Goal: Information Seeking & Learning: Learn about a topic

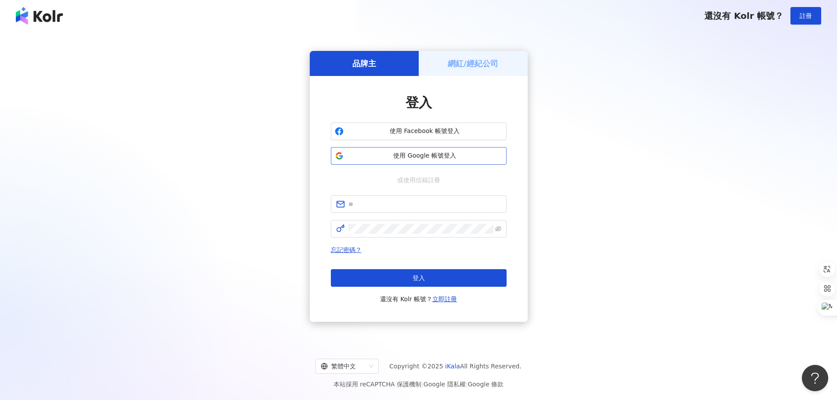
click at [411, 155] on span "使用 Google 帳號登入" at bounding box center [424, 155] width 155 height 9
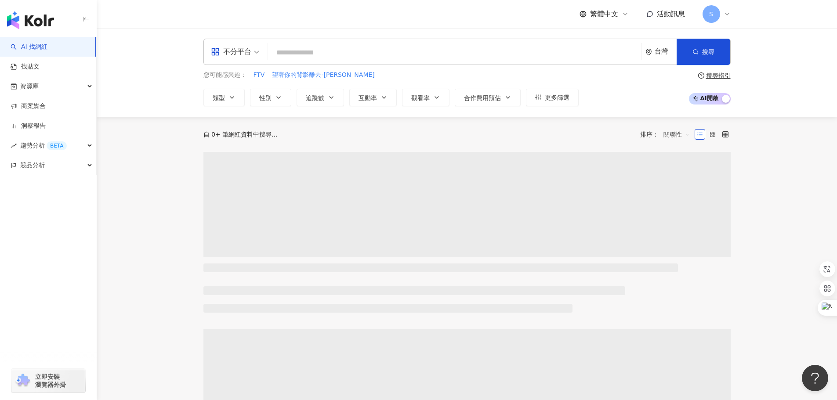
click at [290, 58] on input "search" at bounding box center [454, 52] width 366 height 17
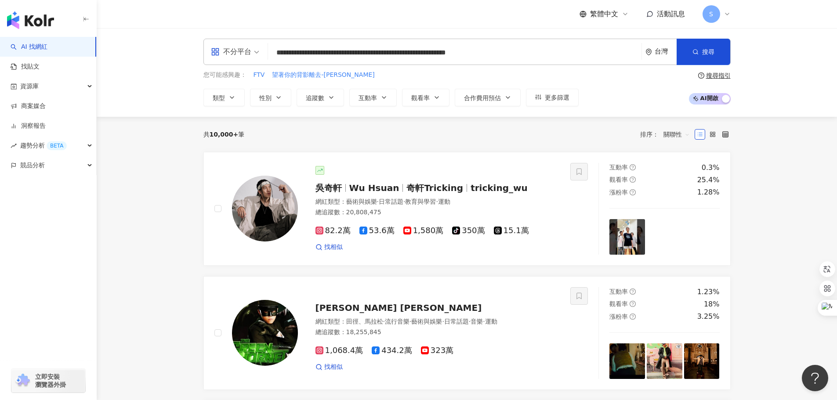
type input "**********"
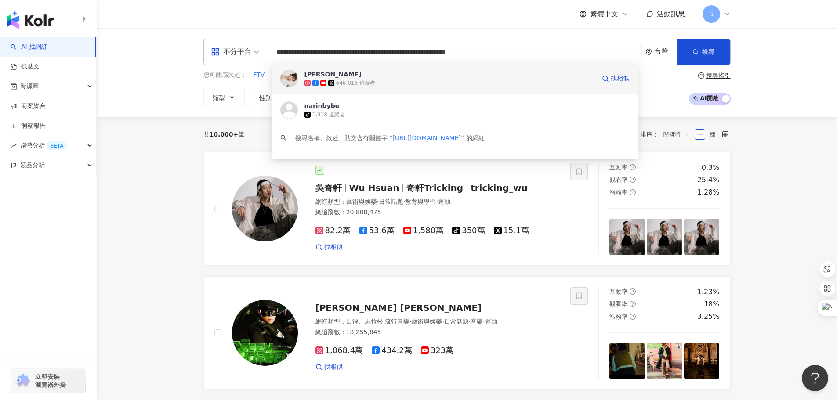
click at [389, 80] on div "646,016 追蹤者" at bounding box center [449, 83] width 291 height 9
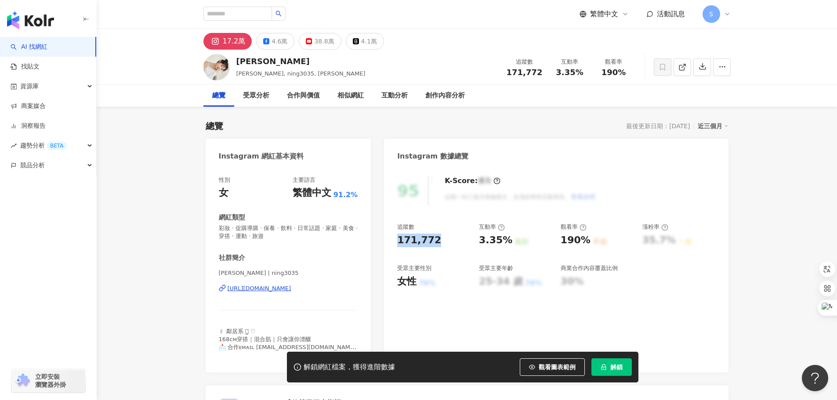
drag, startPoint x: 399, startPoint y: 242, endPoint x: 465, endPoint y: 240, distance: 66.8
click at [465, 240] on div "171,772" at bounding box center [433, 241] width 73 height 14
copy div "171,772"
drag, startPoint x: 479, startPoint y: 241, endPoint x: 511, endPoint y: 240, distance: 31.6
click at [511, 240] on div "3.35% 良好" at bounding box center [515, 241] width 73 height 14
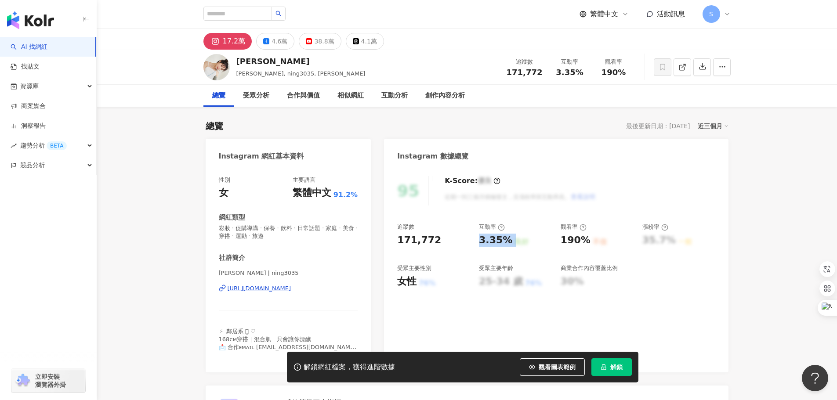
copy div "3.35% 良好"
drag, startPoint x: 557, startPoint y: 242, endPoint x: 587, endPoint y: 241, distance: 29.9
click at [587, 241] on div "追蹤數 171,772 互動率 3.35% 良好 觀看率 190% 不佳 漲粉率 35.7% 一般 受眾主要性別 女性 76% 受眾主要年齡 25-34 歲 …" at bounding box center [555, 255] width 317 height 65
copy div "190%"
click at [246, 11] on input "search" at bounding box center [237, 14] width 69 height 14
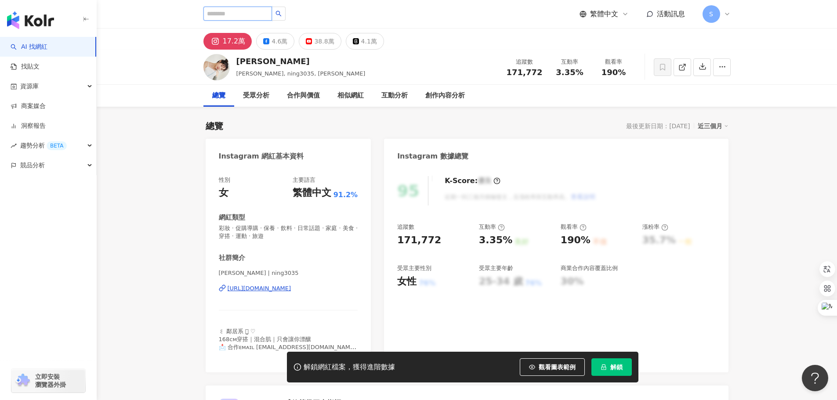
paste input "**********"
type input "**********"
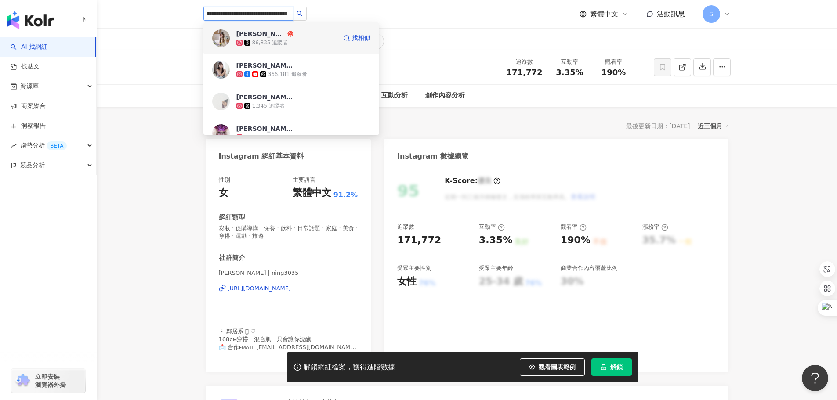
click at [252, 36] on div "Doris 毛毛" at bounding box center [260, 33] width 49 height 9
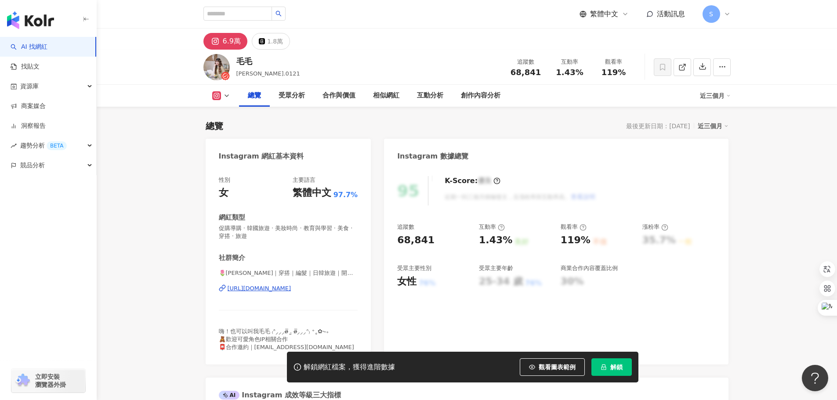
scroll to position [88, 0]
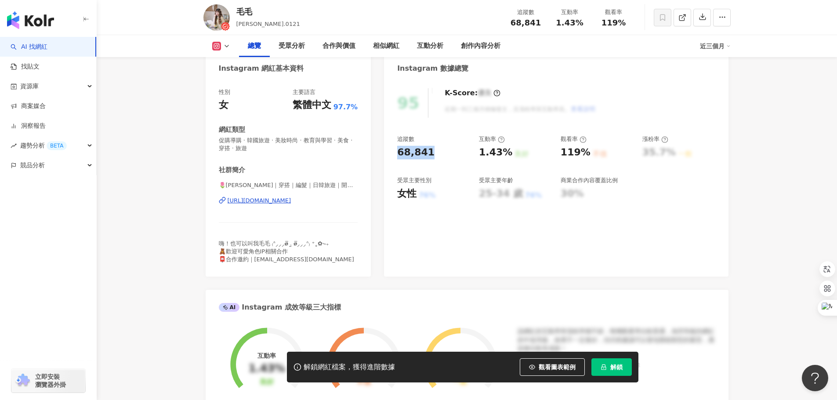
drag, startPoint x: 396, startPoint y: 153, endPoint x: 436, endPoint y: 98, distance: 67.5
click at [436, 152] on div "95 K-Score : 優良 近期一到三個月積極發文，且漲粉率與互動率高。 查看說明 追蹤數 68,841 互動率 1.43% 良好 觀看率 119% 不佳…" at bounding box center [556, 177] width 344 height 197
copy div "68,841"
click at [505, 154] on div "1.43%" at bounding box center [495, 153] width 33 height 14
drag, startPoint x: 481, startPoint y: 151, endPoint x: 508, endPoint y: 151, distance: 27.2
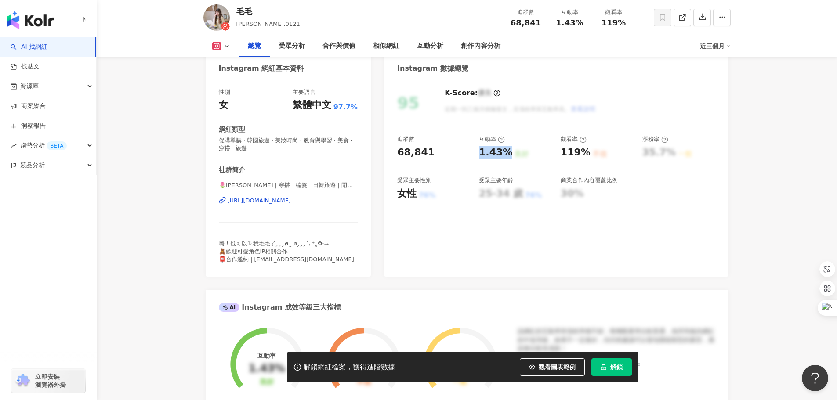
click at [508, 151] on div "1.43% 良好" at bounding box center [515, 153] width 73 height 14
copy div "1.43%"
drag, startPoint x: 559, startPoint y: 152, endPoint x: 585, endPoint y: 156, distance: 26.6
click at [585, 156] on div "追蹤數 68,841 互動率 1.43% 良好 觀看率 119% 不佳 漲粉率 35.7% 一般 受眾主要性別 女性 76% 受眾主要年齡 25-34 歲 7…" at bounding box center [555, 167] width 317 height 65
copy div "119%"
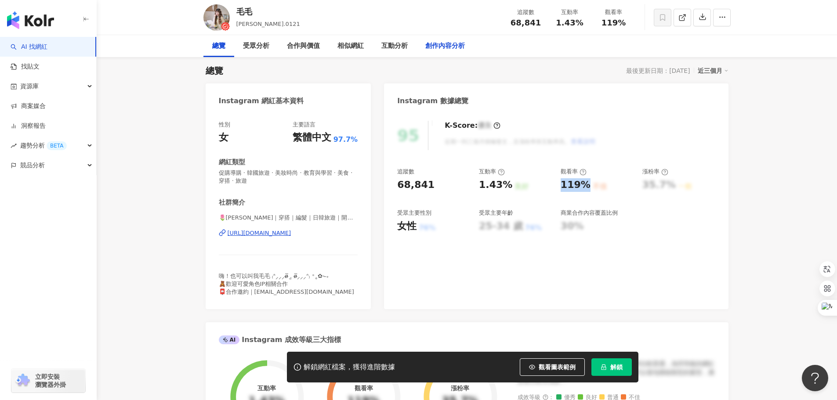
scroll to position [0, 0]
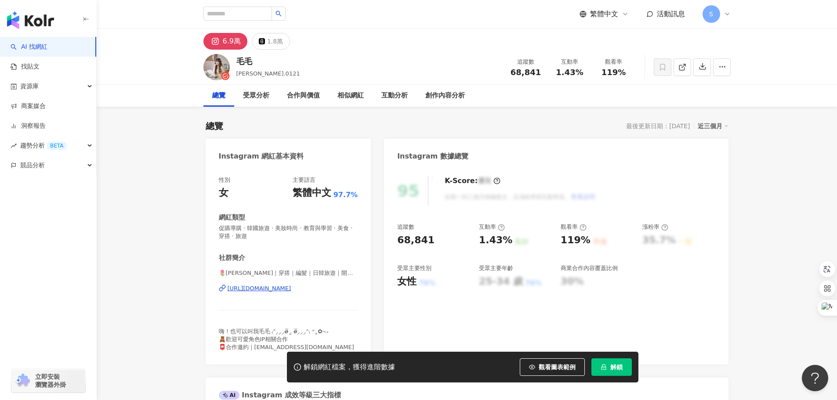
click at [267, 54] on div "毛毛 doris.0121 追蹤數 68,841 互動率 1.43% 觀看率 119%" at bounding box center [467, 67] width 562 height 35
drag, startPoint x: 256, startPoint y: 61, endPoint x: 237, endPoint y: 61, distance: 19.3
click at [237, 61] on div "毛毛" at bounding box center [268, 61] width 64 height 11
copy div "毛毛"
click at [230, 16] on input "search" at bounding box center [237, 14] width 69 height 14
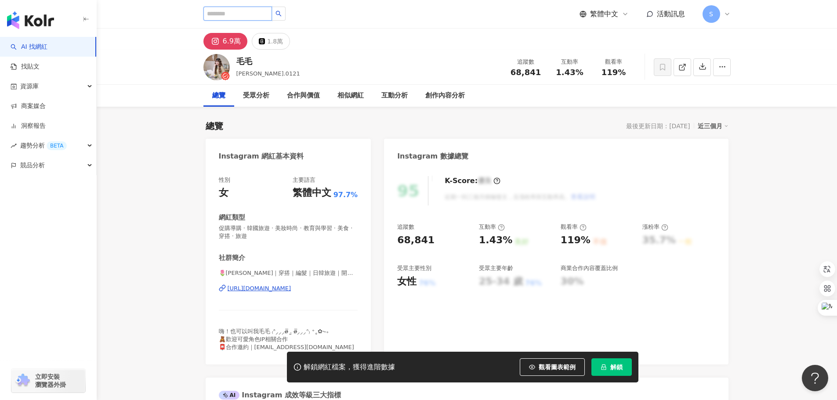
paste input "**********"
type input "**********"
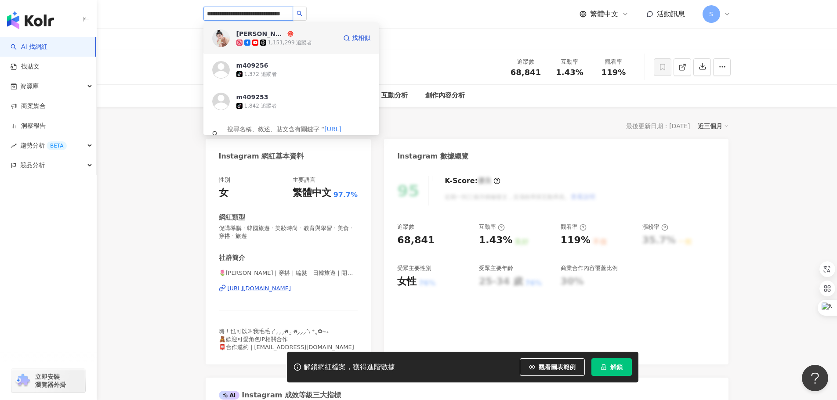
click at [251, 35] on div "張香香" at bounding box center [260, 33] width 49 height 9
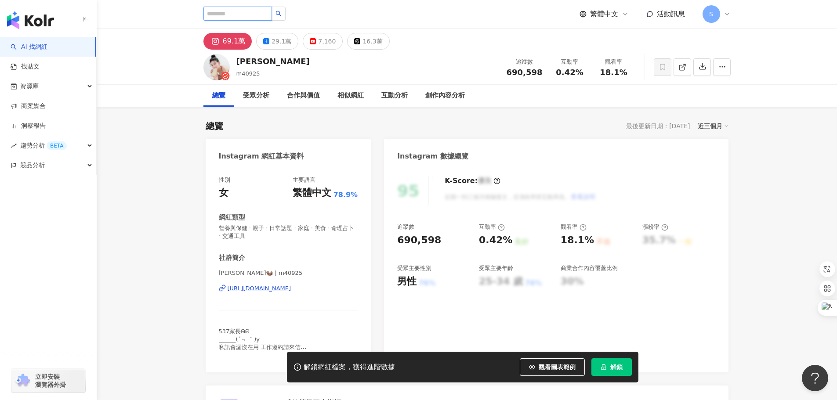
click at [254, 11] on input "search" at bounding box center [237, 14] width 69 height 14
paste input "**********"
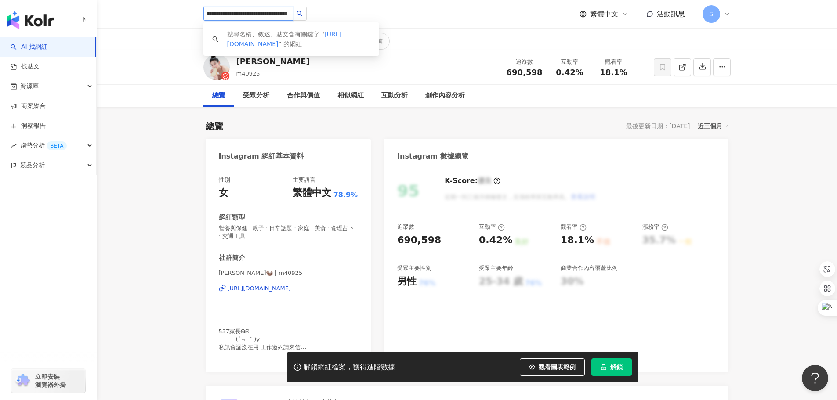
type input "**********"
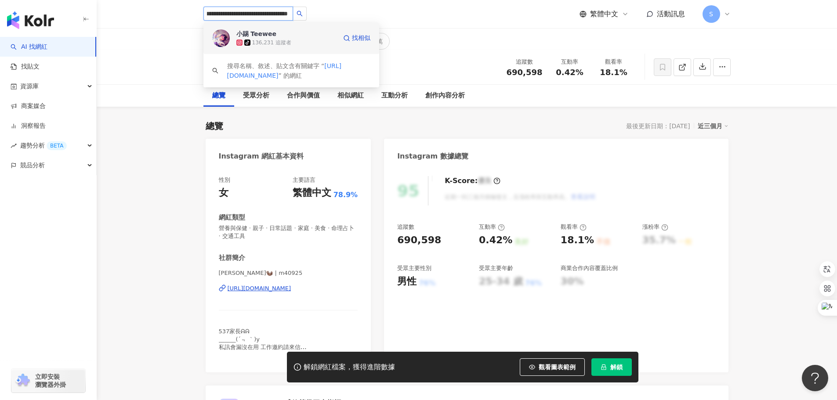
click at [274, 45] on div "136,231 追蹤者" at bounding box center [271, 42] width 39 height 7
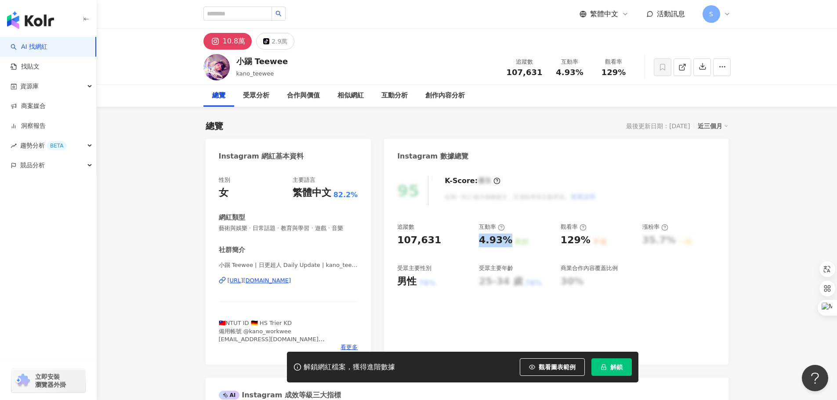
drag, startPoint x: 476, startPoint y: 242, endPoint x: 507, endPoint y: 243, distance: 30.3
click at [507, 243] on div "追蹤數 107,631 互動率 4.93% 良好 觀看率 129% 不佳 漲粉率 35.7% 一般 受眾主要性別 男性 76% 受眾主要年齡 25-34 歲 …" at bounding box center [555, 255] width 317 height 65
copy div "4.93%"
drag, startPoint x: 400, startPoint y: 241, endPoint x: 440, endPoint y: 242, distance: 40.0
click at [440, 242] on div "107,631" at bounding box center [433, 241] width 73 height 14
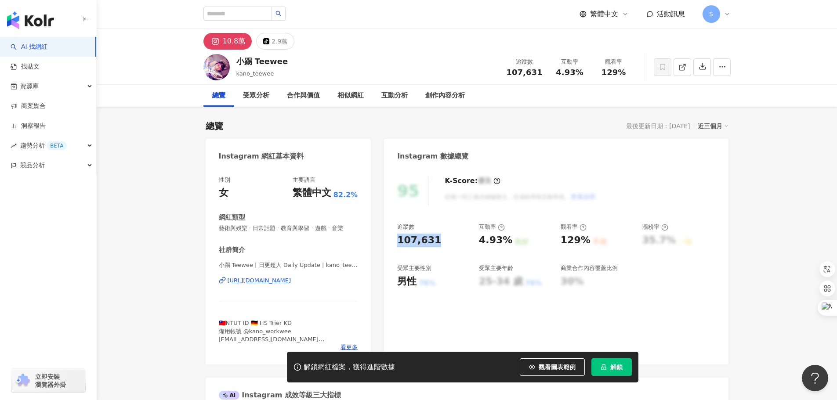
copy div "107,631"
drag, startPoint x: 559, startPoint y: 242, endPoint x: 592, endPoint y: 240, distance: 32.6
click at [592, 240] on div "追蹤數 107,631 互動率 4.93% 良好 觀看率 129% 不佳 漲粉率 35.7% 一般 受眾主要性別 男性 76% 受眾主要年齡 25-34 歲 …" at bounding box center [555, 255] width 317 height 65
copy div "129% 不佳"
drag, startPoint x: 270, startPoint y: 59, endPoint x: 239, endPoint y: 58, distance: 31.2
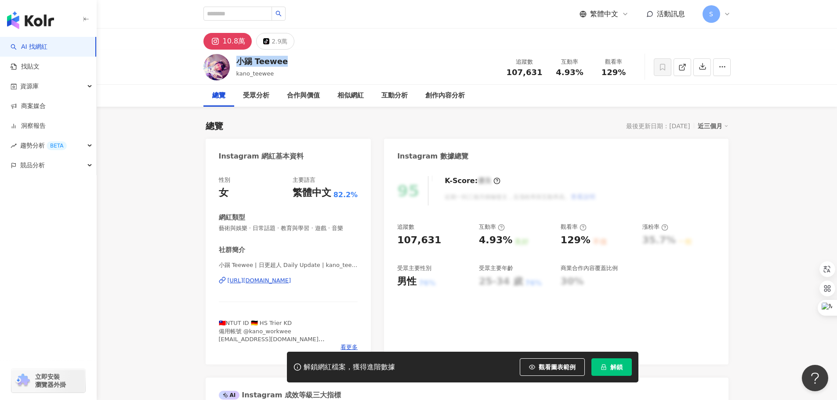
click at [239, 58] on div "小踢 Teewee kano_teewee 追蹤數 107,631 互動率 4.93% 觀看率 129%" at bounding box center [467, 67] width 562 height 35
copy div "小踢 Teewee"
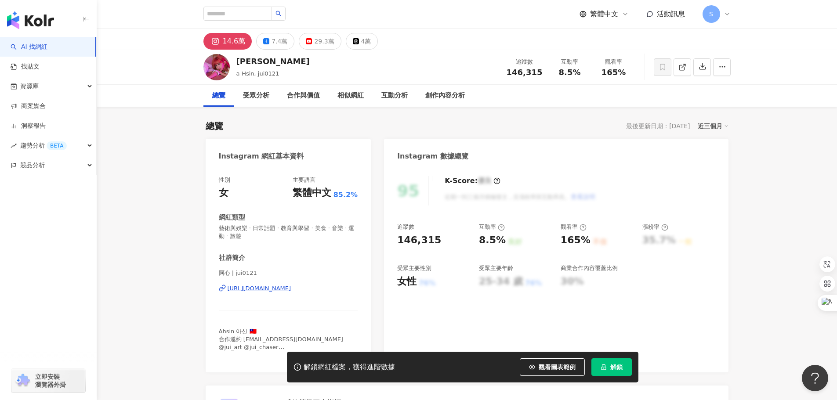
drag, startPoint x: 436, startPoint y: 239, endPoint x: 397, endPoint y: 239, distance: 38.6
click at [398, 239] on div "146,315" at bounding box center [433, 241] width 73 height 14
copy div "146,315"
drag, startPoint x: 237, startPoint y: 75, endPoint x: 280, endPoint y: 75, distance: 43.5
click at [280, 75] on div "阿心Liao a-Hsin, jui0121 追蹤數 146,315 互動率 8.5% 觀看率 165%" at bounding box center [467, 67] width 562 height 35
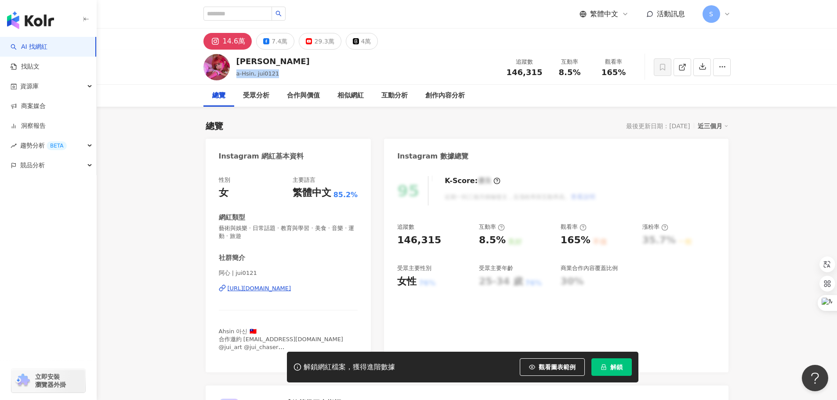
click at [280, 75] on div "阿心Liao a-Hsin, jui0121 追蹤數 146,315 互動率 8.5% 觀看率 165%" at bounding box center [467, 67] width 562 height 35
click at [273, 288] on div "[URL][DOMAIN_NAME]" at bounding box center [259, 289] width 64 height 8
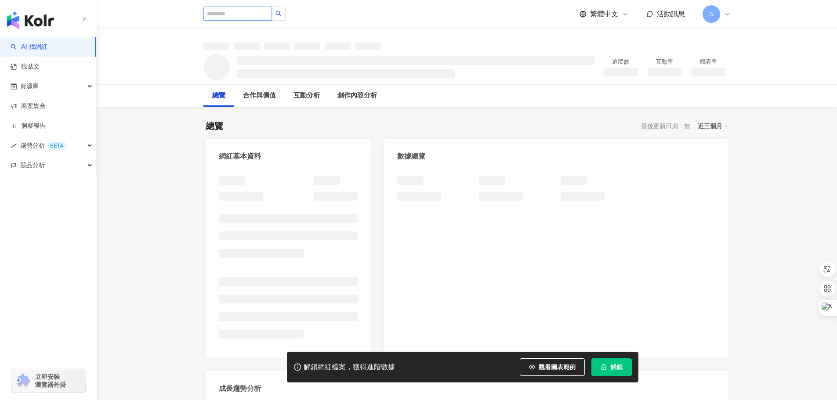
click at [251, 14] on input "search" at bounding box center [237, 14] width 69 height 14
paste input "**********"
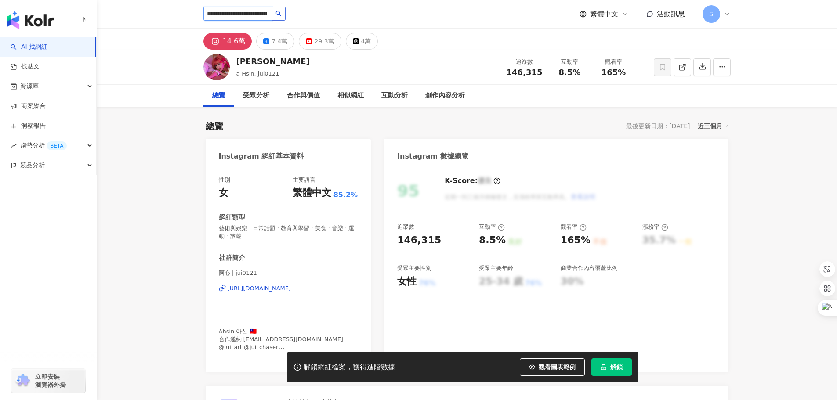
scroll to position [0, 52]
click at [285, 11] on button "button" at bounding box center [278, 14] width 14 height 14
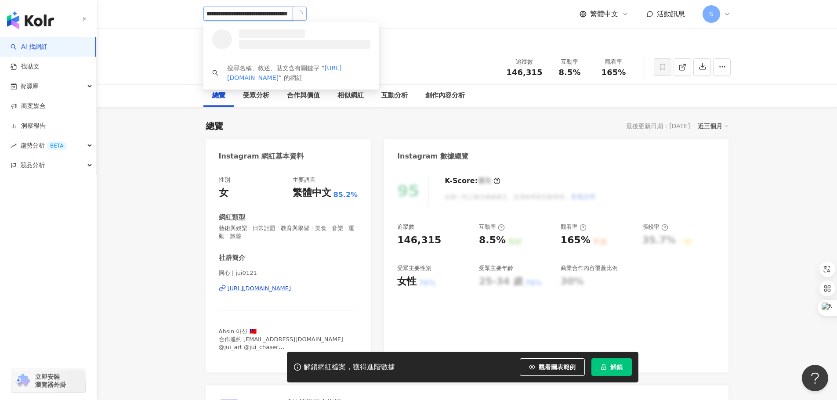
scroll to position [0, 0]
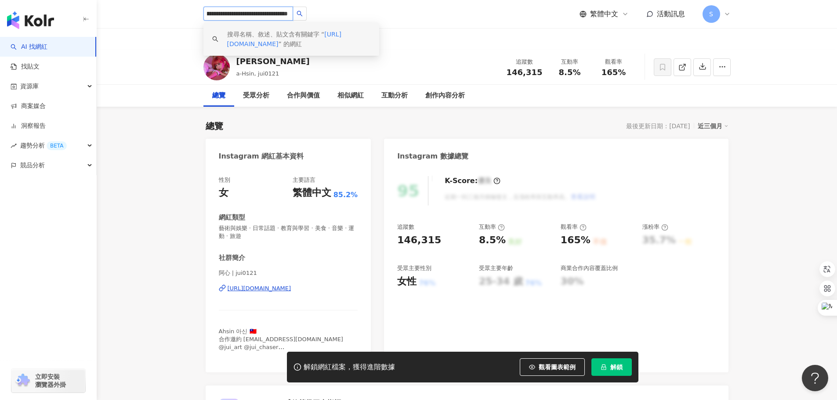
click at [287, 16] on input "**********" at bounding box center [248, 14] width 90 height 14
type input "**********"
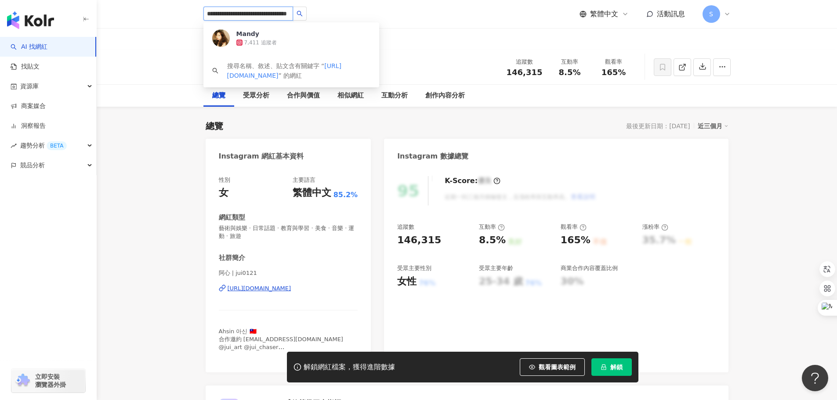
click at [301, 41] on div "7,411 追蹤者" at bounding box center [303, 42] width 134 height 9
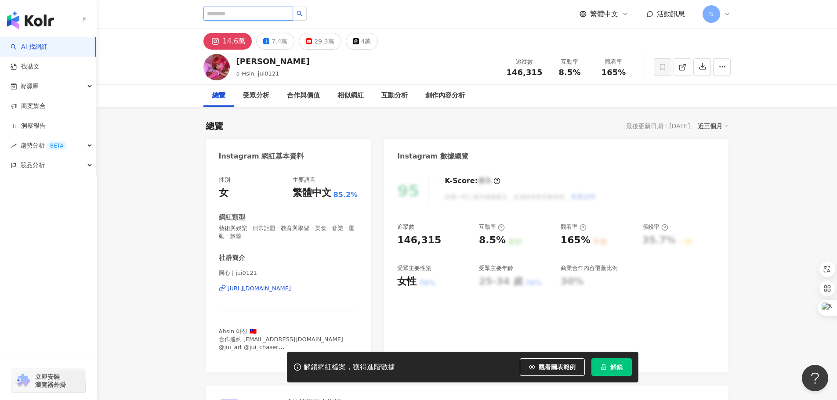
click at [239, 14] on input "search" at bounding box center [248, 14] width 90 height 14
paste input "**********"
type input "**********"
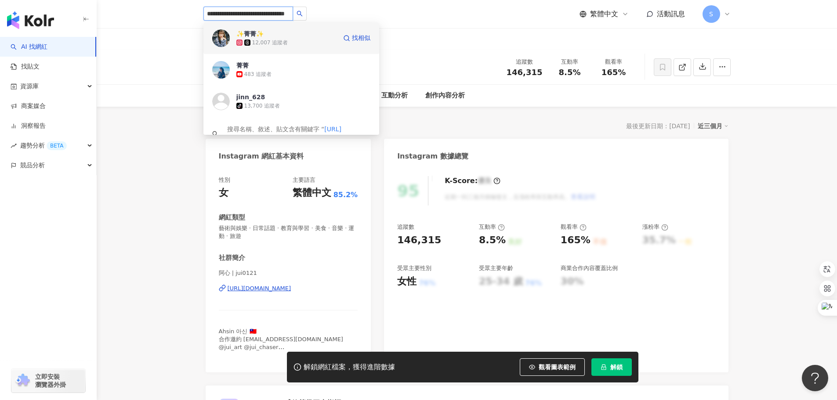
click at [287, 40] on div "12,007 追蹤者" at bounding box center [286, 42] width 100 height 9
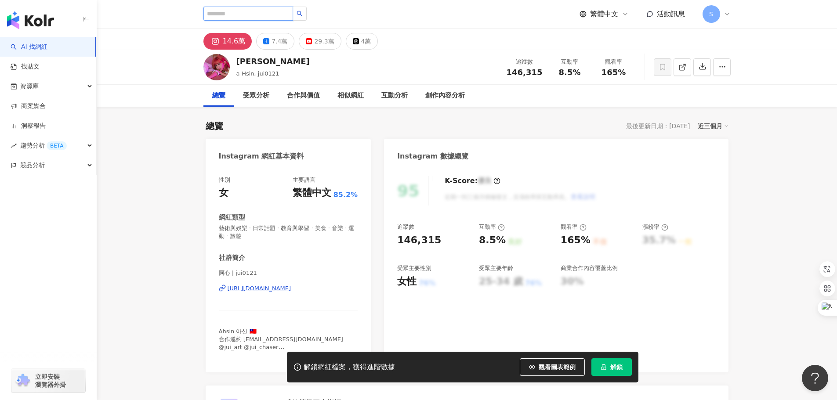
scroll to position [0, 0]
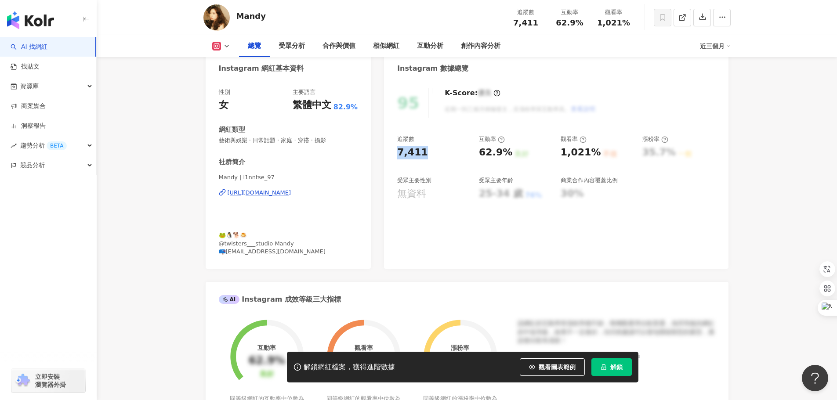
drag, startPoint x: 395, startPoint y: 154, endPoint x: 426, endPoint y: 154, distance: 30.3
click at [426, 154] on div "95 K-Score : 優良 近期一到三個月積極發文，且漲粉率與互動率高。 查看說明 追蹤數 7,411 互動率 62.9% 良好 觀看率 1,021% 不…" at bounding box center [556, 173] width 344 height 189
copy div "7,411"
drag, startPoint x: 475, startPoint y: 158, endPoint x: 508, endPoint y: 157, distance: 33.8
click at [508, 157] on div "追蹤數 7,411 互動率 62.9% 良好 觀看率 1,021% 不佳 漲粉率 35.7% 一般 受眾主要性別 無資料 受眾主要年齡 25-34 歲 76%…" at bounding box center [555, 167] width 317 height 65
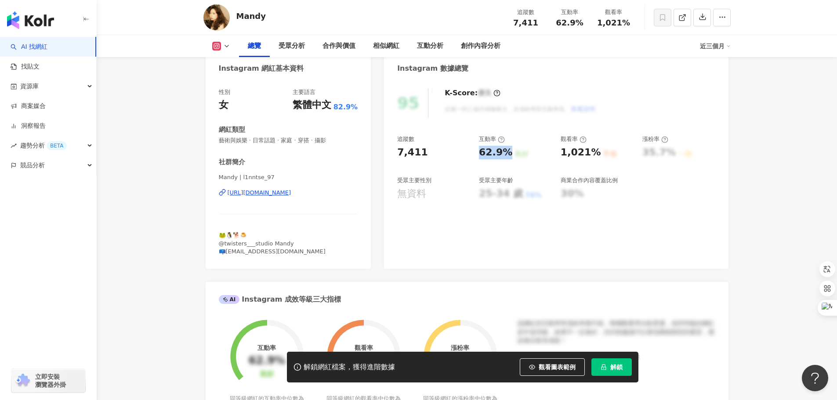
copy div "62.9%"
drag, startPoint x: 560, startPoint y: 150, endPoint x: 592, endPoint y: 155, distance: 32.8
click at [592, 155] on div "1,021%" at bounding box center [580, 153] width 40 height 14
copy div "1,021%"
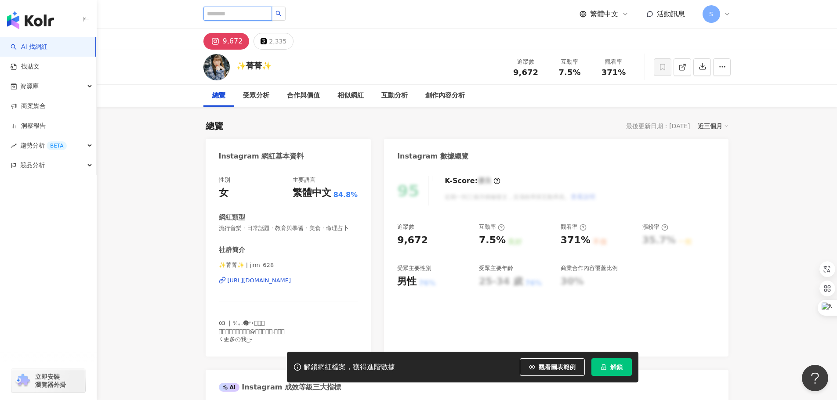
click at [247, 17] on input "search" at bounding box center [237, 14] width 69 height 14
paste input "**********"
type input "**********"
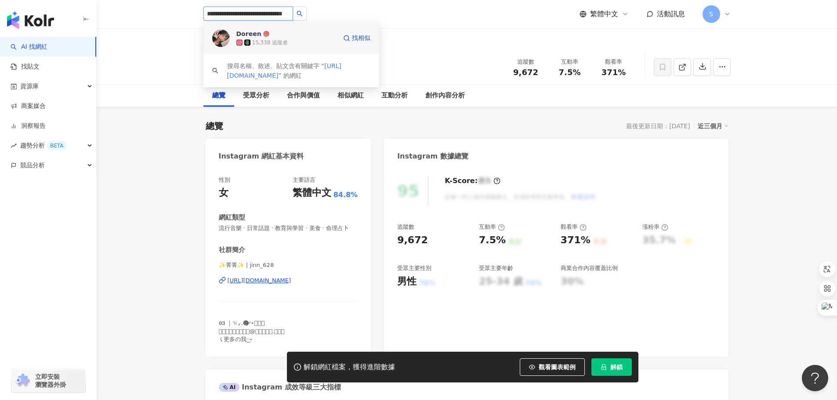
click at [256, 33] on div "Doreen" at bounding box center [248, 33] width 25 height 9
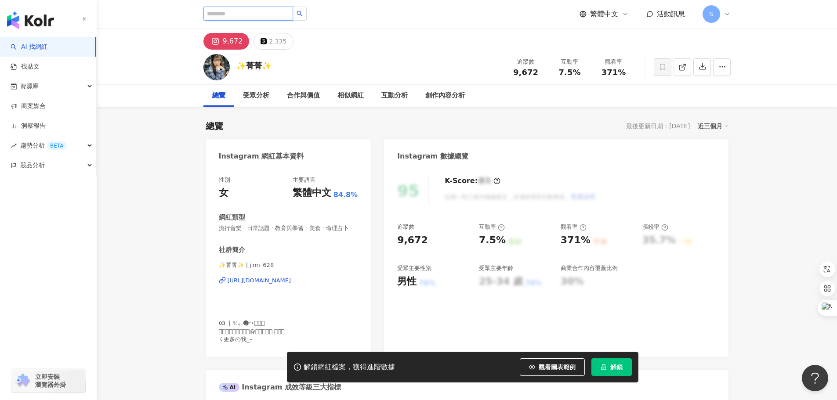
scroll to position [0, 0]
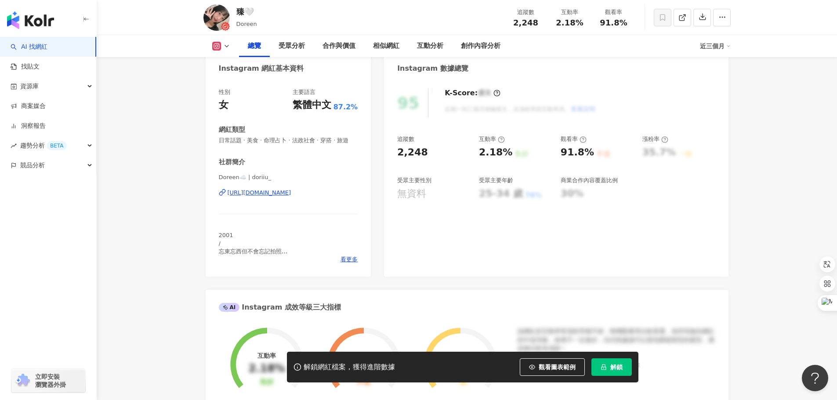
click at [441, 154] on div "2,248" at bounding box center [433, 153] width 73 height 14
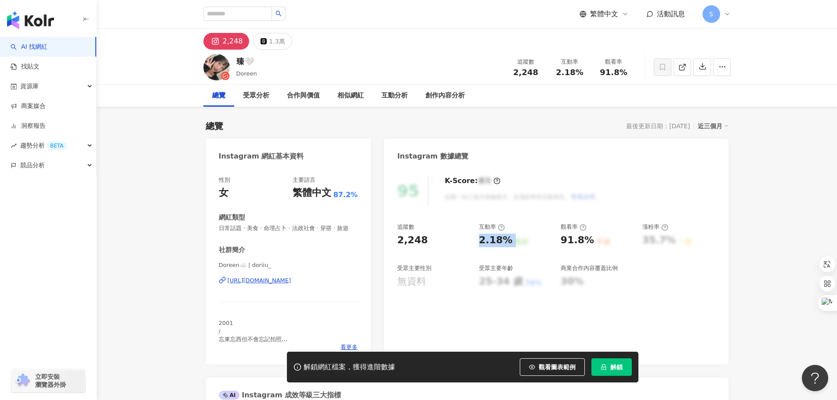
drag, startPoint x: 478, startPoint y: 241, endPoint x: 520, endPoint y: 243, distance: 41.8
click at [520, 243] on div "2.18% 良好" at bounding box center [515, 241] width 73 height 14
click at [472, 236] on div "追蹤數 2,248 互動率 2.18% 良好 觀看率 91.8% 不佳 漲粉率 35.7% 一般 受眾主要性別 無資料 受眾主要年齡 25-34 歲 76% …" at bounding box center [555, 255] width 317 height 65
drag, startPoint x: 477, startPoint y: 242, endPoint x: 508, endPoint y: 240, distance: 31.7
click at [508, 240] on div "追蹤數 2,248 互動率 2.18% 良好 觀看率 91.8% 不佳 漲粉率 35.7% 一般 受眾主要性別 無資料 受眾主要年齡 25-34 歲 76% …" at bounding box center [555, 255] width 317 height 65
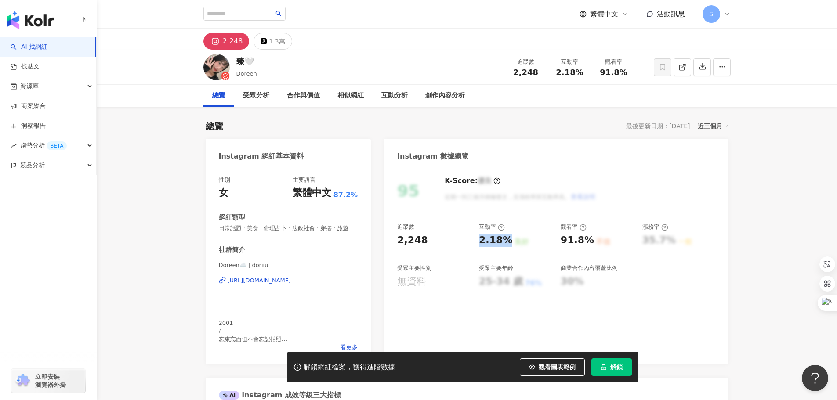
copy div "2.18%"
drag, startPoint x: 555, startPoint y: 243, endPoint x: 586, endPoint y: 243, distance: 31.2
click at [586, 243] on div "追蹤數 2,248 互動率 2.18% 良好 觀看率 91.8% 不佳 漲粉率 35.7% 一般 受眾主要性別 無資料 受眾主要年齡 25-34 歲 76% …" at bounding box center [555, 255] width 317 height 65
click at [586, 243] on div "91.8%" at bounding box center [576, 241] width 33 height 14
drag, startPoint x: 586, startPoint y: 242, endPoint x: 566, endPoint y: 242, distance: 20.6
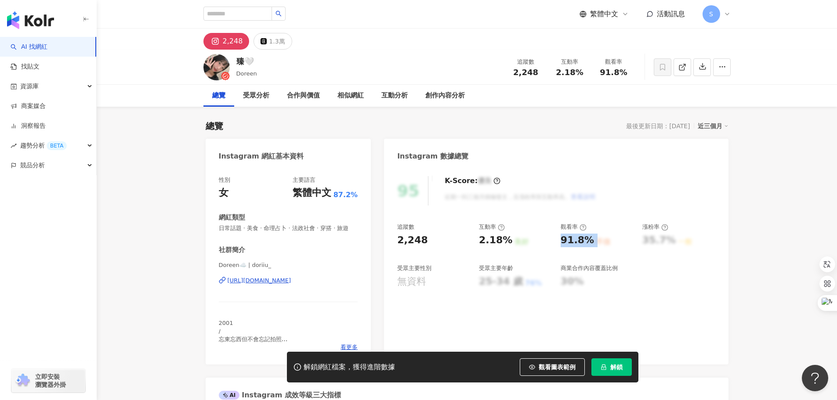
click at [566, 242] on div "91.8%" at bounding box center [576, 241] width 33 height 14
click at [214, 14] on input "search" at bounding box center [237, 14] width 69 height 14
paste input "**********"
type input "**********"
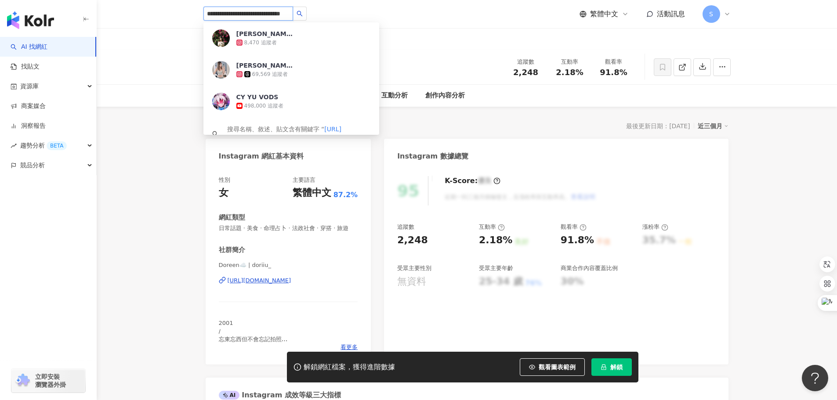
click at [276, 40] on div "8,470 追蹤者" at bounding box center [303, 42] width 134 height 9
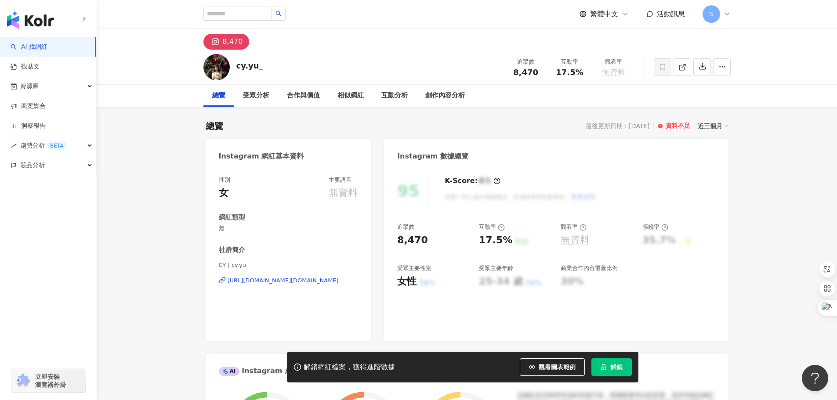
click at [250, 278] on div "[URL][DOMAIN_NAME][DOMAIN_NAME]" at bounding box center [282, 281] width 111 height 8
drag, startPoint x: 395, startPoint y: 241, endPoint x: 430, endPoint y: 241, distance: 34.7
click at [430, 241] on div "95 K-Score : 優良 近期一到三個月積極發文，且漲粉率與互動率高。 查看說明 追蹤數 8,470 互動率 17.5% 良好 觀看率 無資料 漲粉率 …" at bounding box center [556, 253] width 344 height 173
copy div "8,470"
click at [489, 247] on div "追蹤數 8,470 互動率 17.5% 良好 觀看率 無資料 漲粉率 35.7% 一般 受眾主要性別 女性 76% 受眾主要年齡 25-34 歲 76% 商業…" at bounding box center [555, 255] width 317 height 65
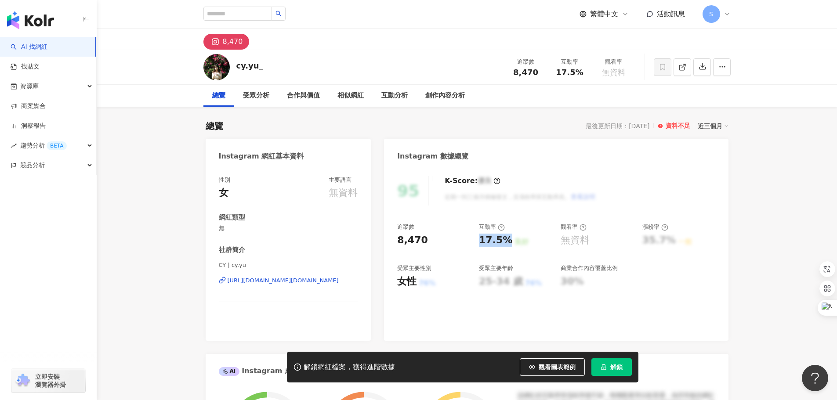
drag, startPoint x: 481, startPoint y: 241, endPoint x: 509, endPoint y: 239, distance: 27.7
click at [509, 239] on div "17.5% 良好" at bounding box center [515, 241] width 73 height 14
copy div "17.5%"
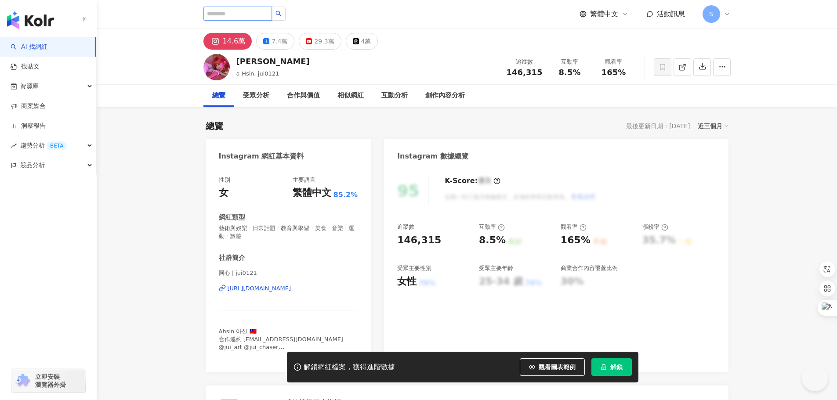
click at [272, 13] on input "search" at bounding box center [237, 14] width 69 height 14
paste input "**********"
type input "**********"
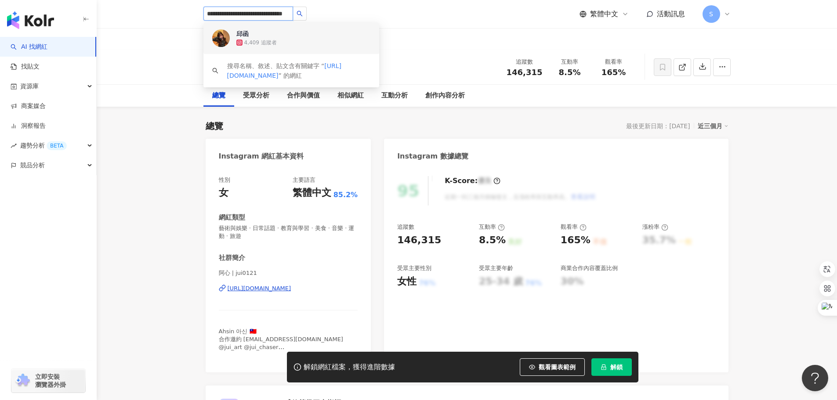
click at [275, 28] on div "邱函 4,409 追蹤者" at bounding box center [291, 38] width 176 height 32
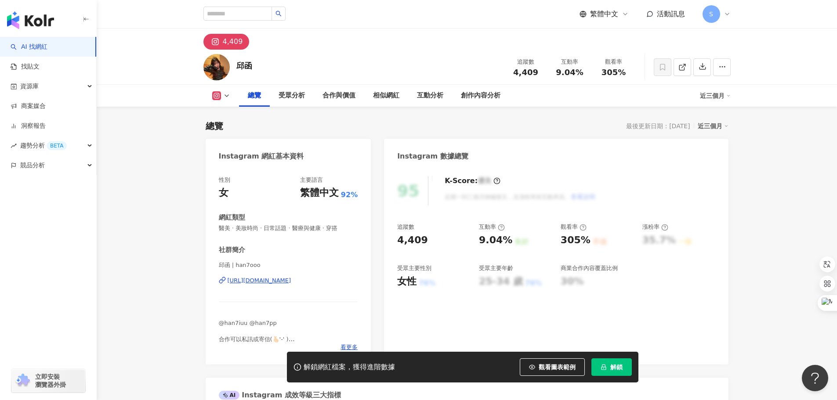
scroll to position [88, 0]
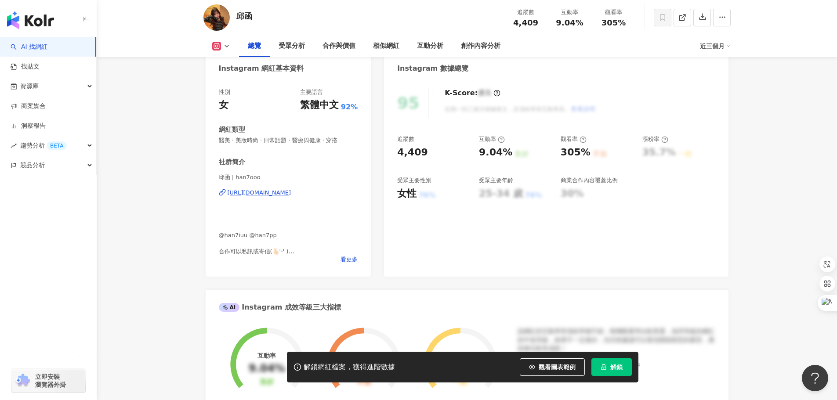
click at [488, 154] on div "9.04%" at bounding box center [495, 153] width 33 height 14
drag, startPoint x: 481, startPoint y: 154, endPoint x: 509, endPoint y: 156, distance: 28.2
click at [509, 156] on div "追蹤數 4,409 互動率 9.04% 良好 觀看率 305% 不佳 漲粉率 35.7% 一般 受眾主要性別 女性 76% 受眾主要年齡 25-34 歲 76…" at bounding box center [555, 167] width 317 height 65
drag, startPoint x: 397, startPoint y: 155, endPoint x: 430, endPoint y: 154, distance: 32.5
click at [430, 154] on div "4,409" at bounding box center [433, 153] width 73 height 14
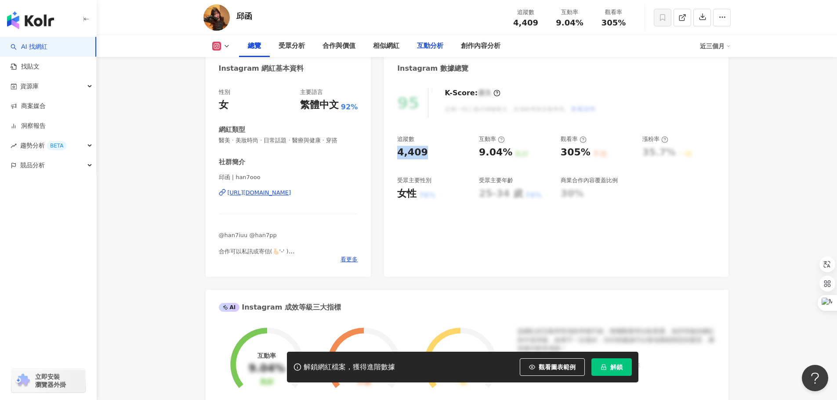
copy div "4,409"
drag, startPoint x: 476, startPoint y: 154, endPoint x: 505, endPoint y: 152, distance: 28.2
click at [505, 152] on div "追蹤數 4,409 互動率 9.04% 良好 觀看率 305% 不佳 漲粉率 35.7% 一般 受眾主要性別 女性 76% 受眾主要年齡 25-34 歲 76…" at bounding box center [555, 167] width 317 height 65
copy div "9.04%"
drag, startPoint x: 559, startPoint y: 155, endPoint x: 583, endPoint y: 153, distance: 24.3
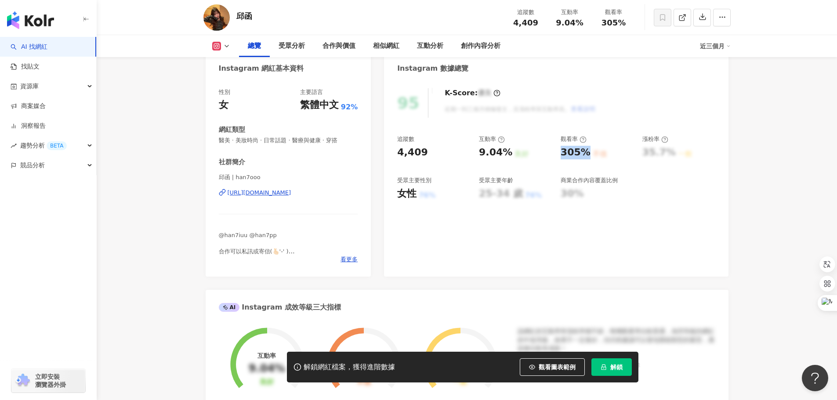
click at [583, 153] on div "追蹤數 4,409 互動率 9.04% 良好 觀看率 305% 不佳 漲粉率 35.7% 一般 受眾主要性別 女性 76% 受眾主要年齡 25-34 歲 76…" at bounding box center [555, 167] width 317 height 65
copy div "305%"
click at [556, 149] on div "追蹤數 4,409 互動率 9.04% 良好 觀看率 305% 不佳 漲粉率 35.7% 一般 受眾主要性別 女性 76% 受眾主要年齡 25-34 歲 76…" at bounding box center [555, 167] width 317 height 65
drag, startPoint x: 561, startPoint y: 154, endPoint x: 588, endPoint y: 151, distance: 27.3
click at [588, 151] on div "305% 不佳" at bounding box center [596, 153] width 73 height 14
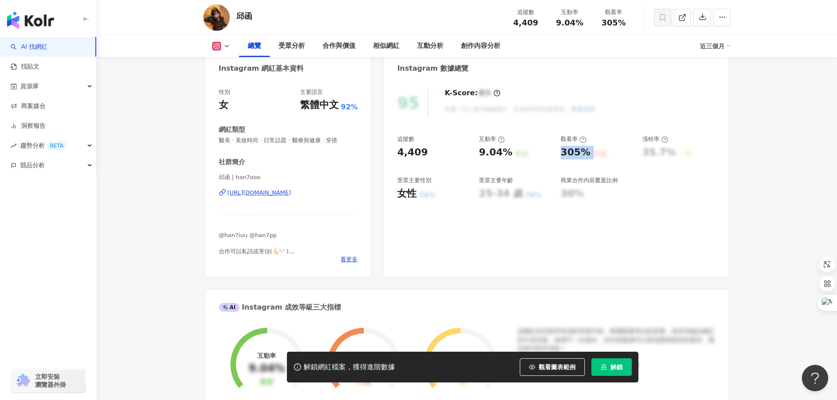
copy div "305% 不佳"
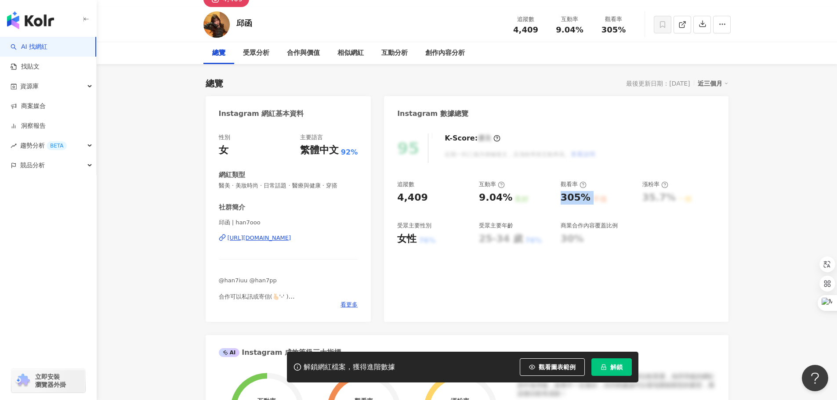
scroll to position [0, 0]
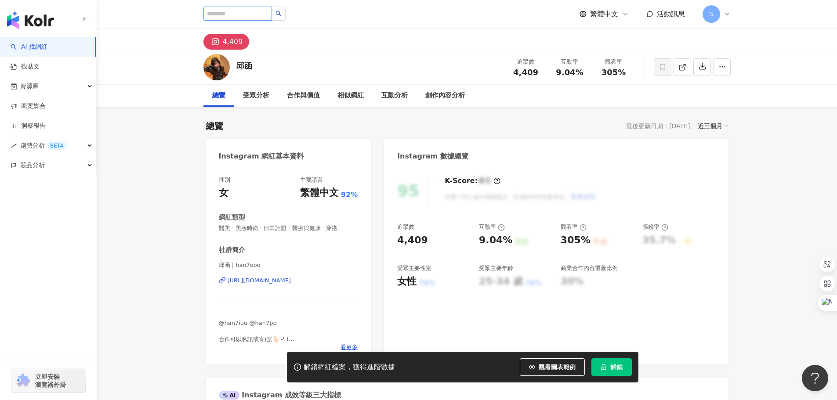
click at [254, 13] on input "search" at bounding box center [237, 14] width 69 height 14
paste input "**********"
type input "**********"
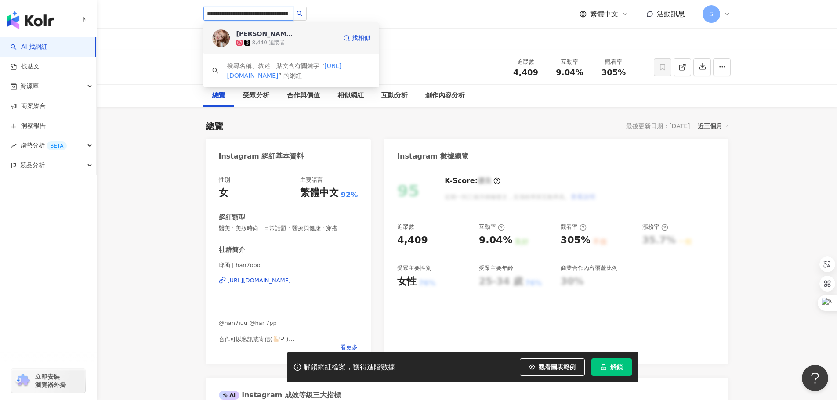
click at [268, 44] on div "8,440 追蹤者" at bounding box center [268, 42] width 32 height 7
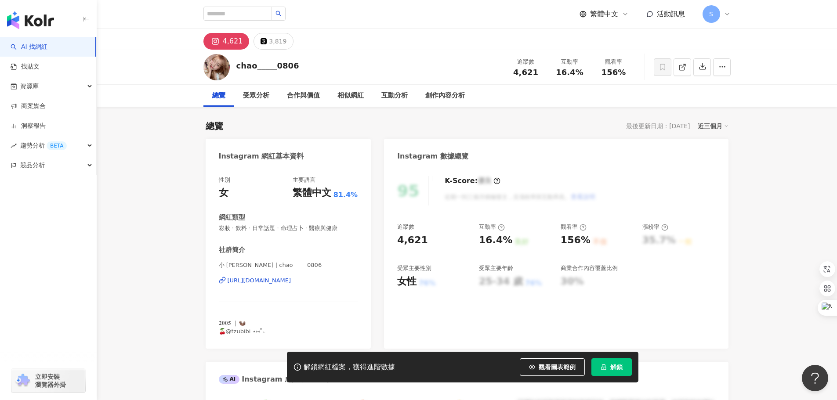
drag, startPoint x: 490, startPoint y: 242, endPoint x: 502, endPoint y: 237, distance: 12.4
click at [507, 242] on div "16.4%" at bounding box center [495, 241] width 33 height 14
drag, startPoint x: 561, startPoint y: 242, endPoint x: 584, endPoint y: 242, distance: 22.8
click at [584, 242] on div "156%" at bounding box center [575, 241] width 30 height 14
copy div "156%"
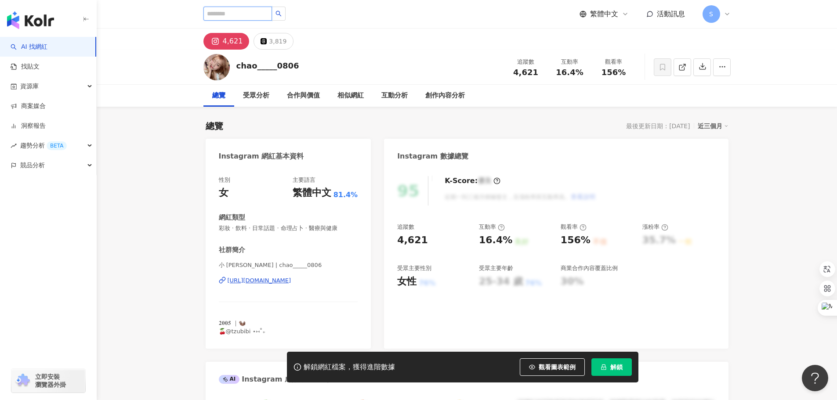
drag, startPoint x: 273, startPoint y: 7, endPoint x: 272, endPoint y: 12, distance: 4.5
click at [272, 9] on input "search" at bounding box center [237, 14] width 69 height 14
paste input "**********"
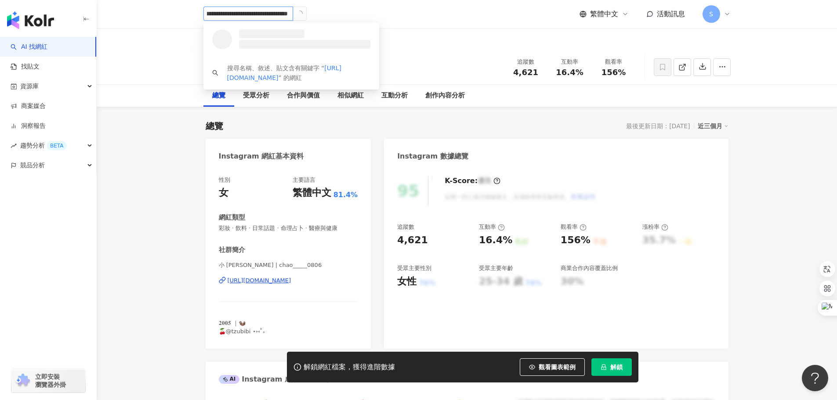
type input "**********"
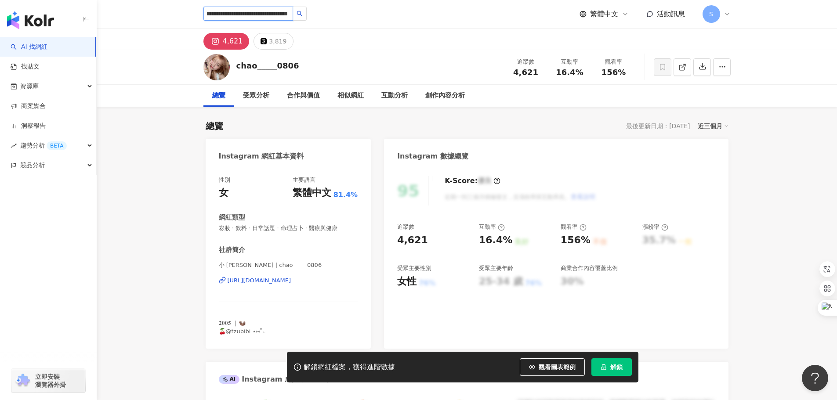
scroll to position [0, 0]
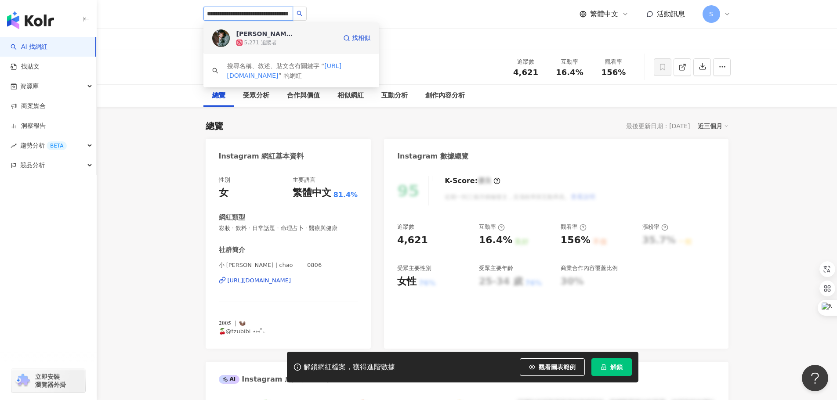
click at [262, 33] on span "Amanda" at bounding box center [264, 33] width 57 height 9
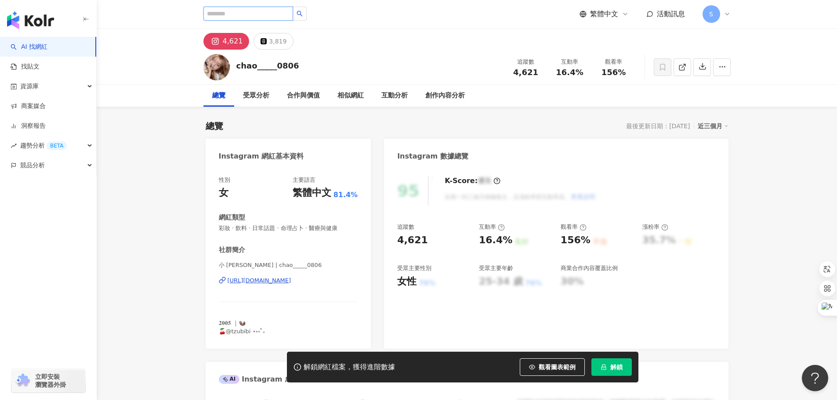
click at [224, 17] on input "search" at bounding box center [248, 14] width 90 height 14
paste input "**********"
type input "**********"
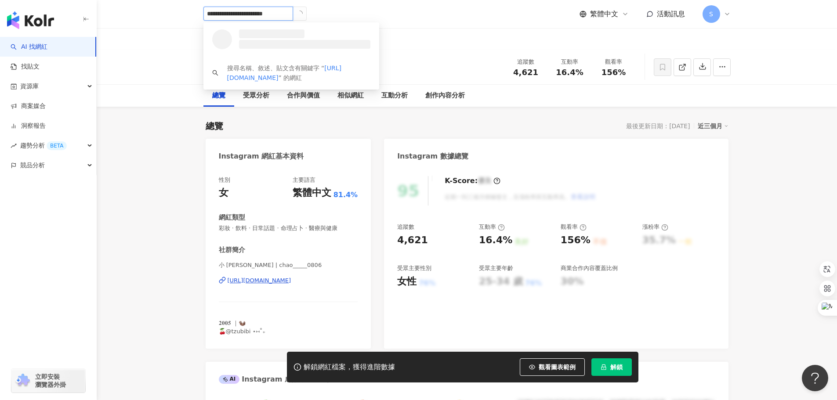
drag, startPoint x: 287, startPoint y: 13, endPoint x: 0, endPoint y: 38, distance: 287.9
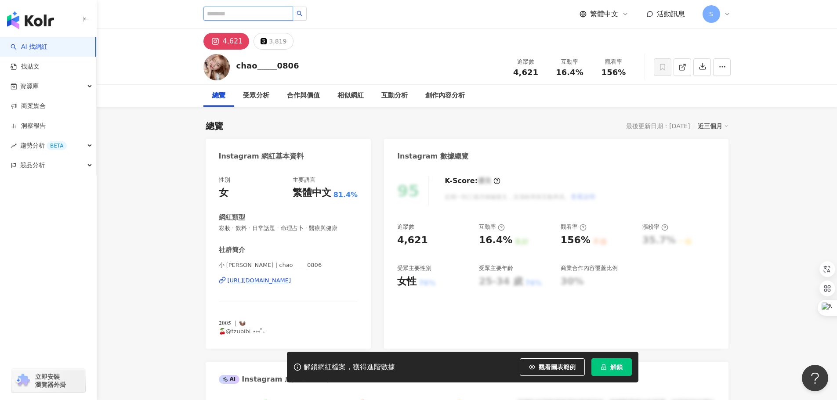
click at [273, 12] on input "search" at bounding box center [248, 14] width 90 height 14
paste input "**********"
type input "**********"
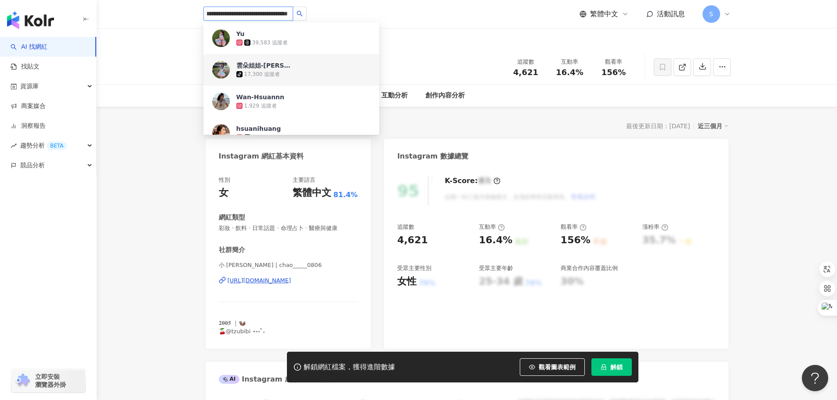
click at [276, 71] on div "17,300 追蹤者" at bounding box center [262, 74] width 36 height 7
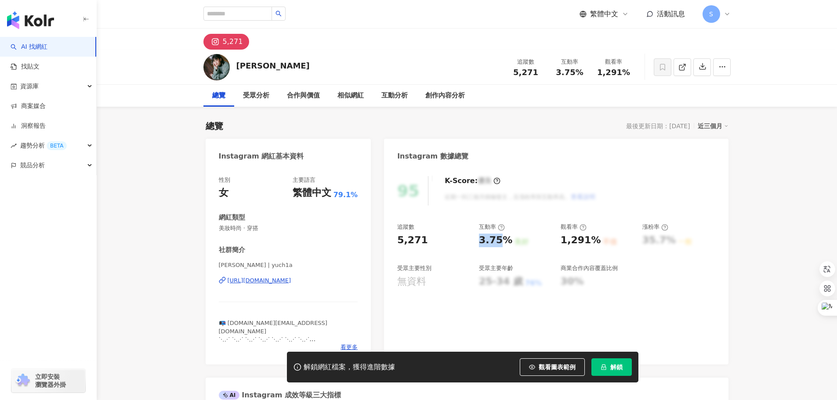
drag, startPoint x: 476, startPoint y: 241, endPoint x: 506, endPoint y: 242, distance: 29.9
click at [506, 242] on div "追蹤數 5,271 互動率 3.75% 良好 觀看率 1,291% 不佳 漲粉率 35.7% 一般 受眾主要性別 無資料 受眾主要年齡 25-34 歲 76%…" at bounding box center [555, 255] width 317 height 65
click at [507, 235] on div "3.75%" at bounding box center [495, 241] width 33 height 14
drag, startPoint x: 438, startPoint y: 240, endPoint x: 396, endPoint y: 243, distance: 42.2
click at [396, 243] on div "95 K-Score : 優良 近期一到三個月積極發文，且漲粉率與互動率高。 查看說明 追蹤數 5,271 互動率 3.75% 良好 觀看率 1,291% 不…" at bounding box center [556, 265] width 344 height 197
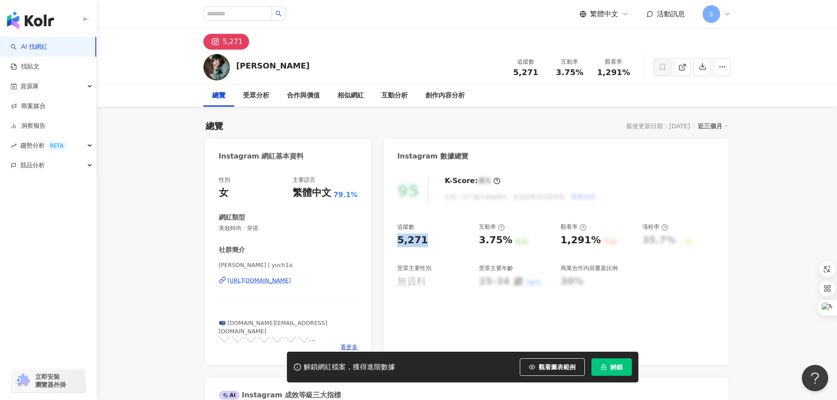
copy div "5,271"
click at [476, 242] on div "追蹤數 5,271 互動率 3.75% 良好 觀看率 1,291% 不佳 漲粉率 35.7% 一般 受眾主要性別 無資料 受眾主要年齡 25-34 歲 76%…" at bounding box center [555, 255] width 317 height 65
drag, startPoint x: 480, startPoint y: 242, endPoint x: 512, endPoint y: 243, distance: 32.5
click at [512, 243] on div "3.75% 良好" at bounding box center [515, 241] width 73 height 14
copy div "3.75% 良好"
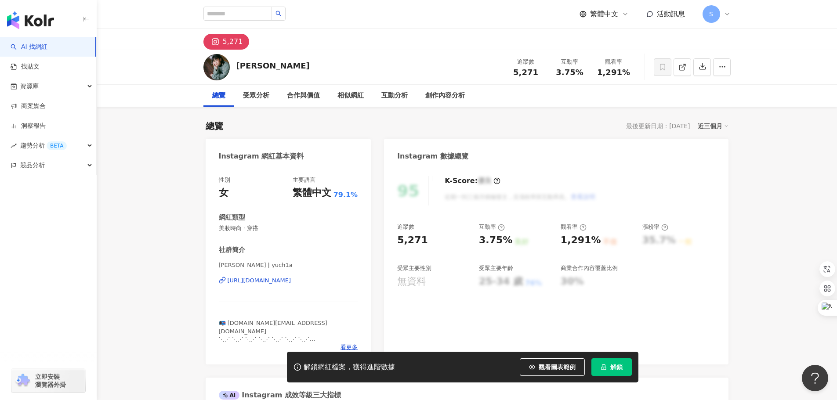
click at [462, 256] on div "追蹤數 5,271 互動率 3.75% 良好 觀看率 1,291% 不佳 漲粉率 35.7% 一般 受眾主要性別 無資料 受眾主要年齡 25-34 歲 76%…" at bounding box center [555, 255] width 317 height 65
drag, startPoint x: 476, startPoint y: 243, endPoint x: 510, endPoint y: 242, distance: 33.8
click at [510, 242] on div "追蹤數 5,271 互動率 3.75% 良好 觀看率 1,291% 不佳 漲粉率 35.7% 一般 受眾主要性別 無資料 受眾主要年齡 25-34 歲 76%…" at bounding box center [555, 255] width 317 height 65
copy div "3.75% 良好"
drag, startPoint x: 561, startPoint y: 239, endPoint x: 605, endPoint y: 242, distance: 44.4
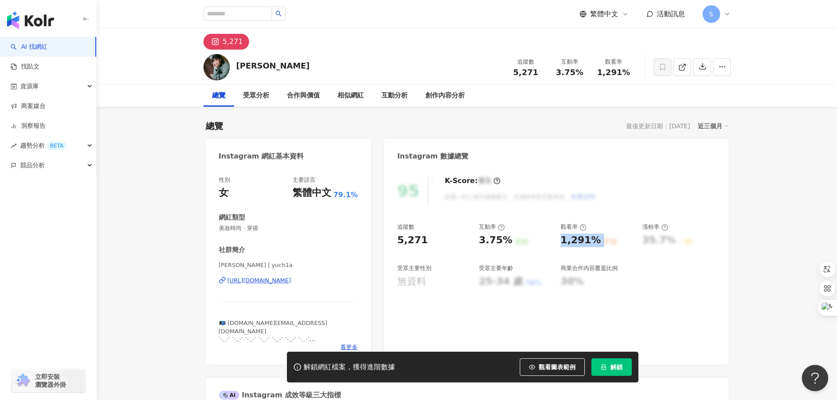
click at [605, 242] on div "1,291% 不佳" at bounding box center [596, 241] width 73 height 14
copy div "1,291% 不佳"
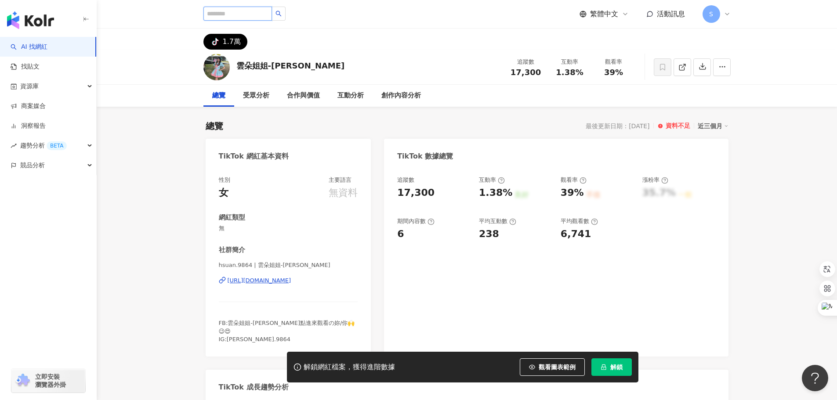
click at [272, 12] on input "search" at bounding box center [237, 14] width 69 height 14
paste input "**********"
type input "**********"
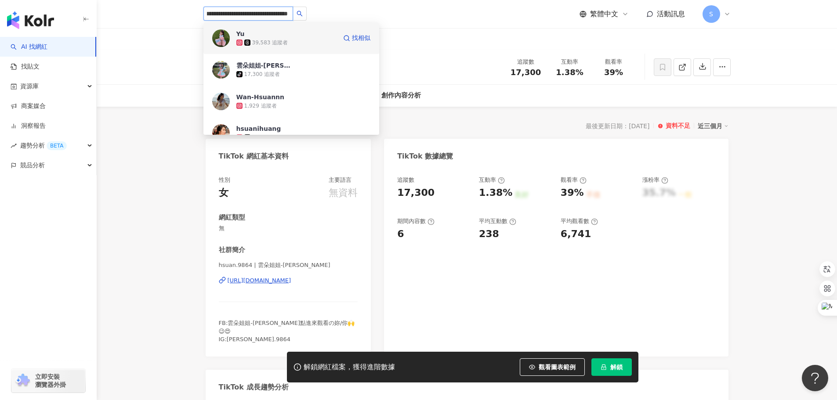
click at [276, 31] on span "Yu" at bounding box center [264, 33] width 57 height 9
